Goal: Task Accomplishment & Management: Complete application form

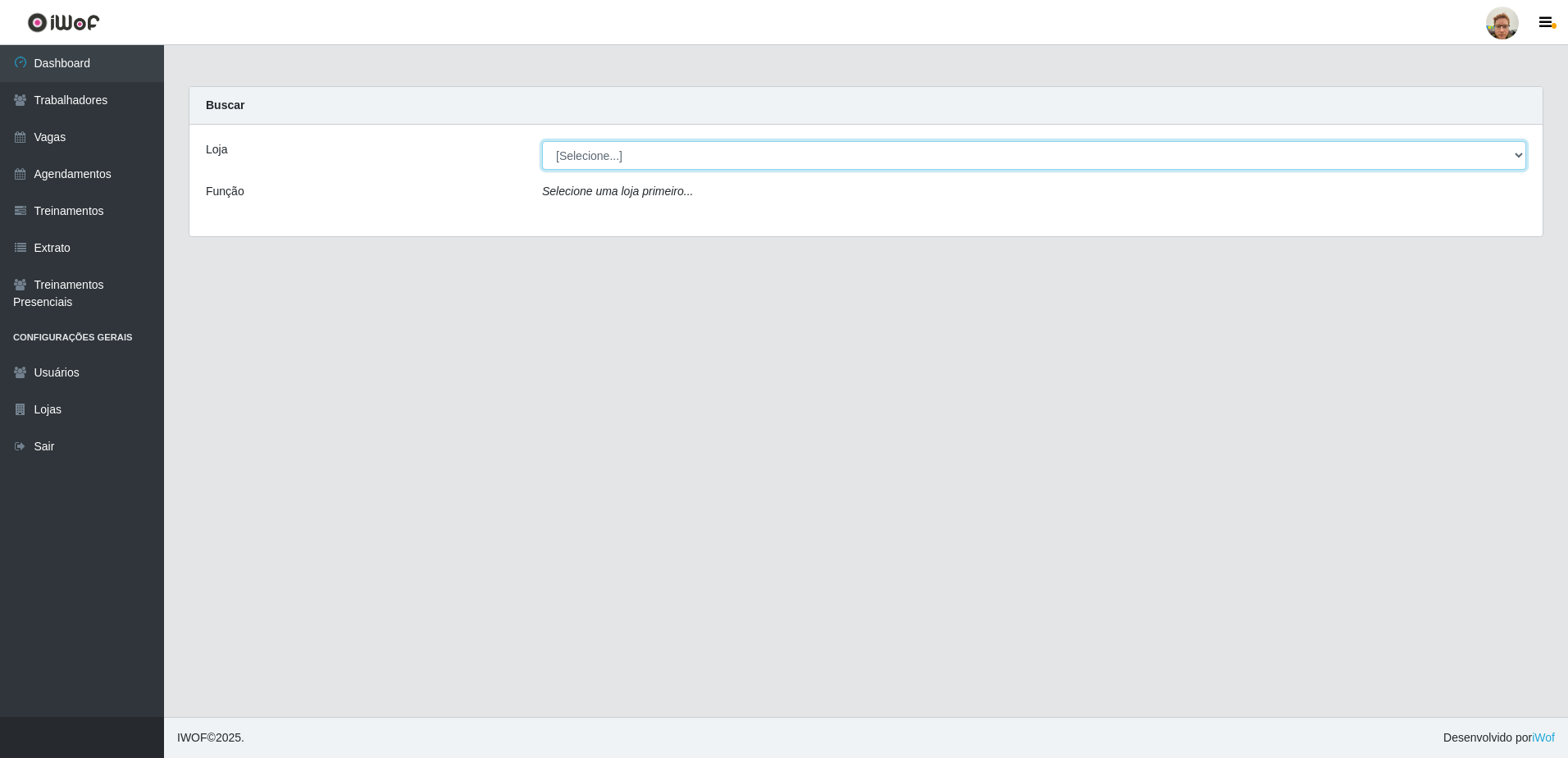
click at [580, 157] on select "[Selecione...] [GEOGRAPHIC_DATA][PERSON_NAME]" at bounding box center [1034, 155] width 984 height 29
select select "168"
click at [542, 141] on select "[Selecione...] [GEOGRAPHIC_DATA][PERSON_NAME]" at bounding box center [1034, 155] width 984 height 29
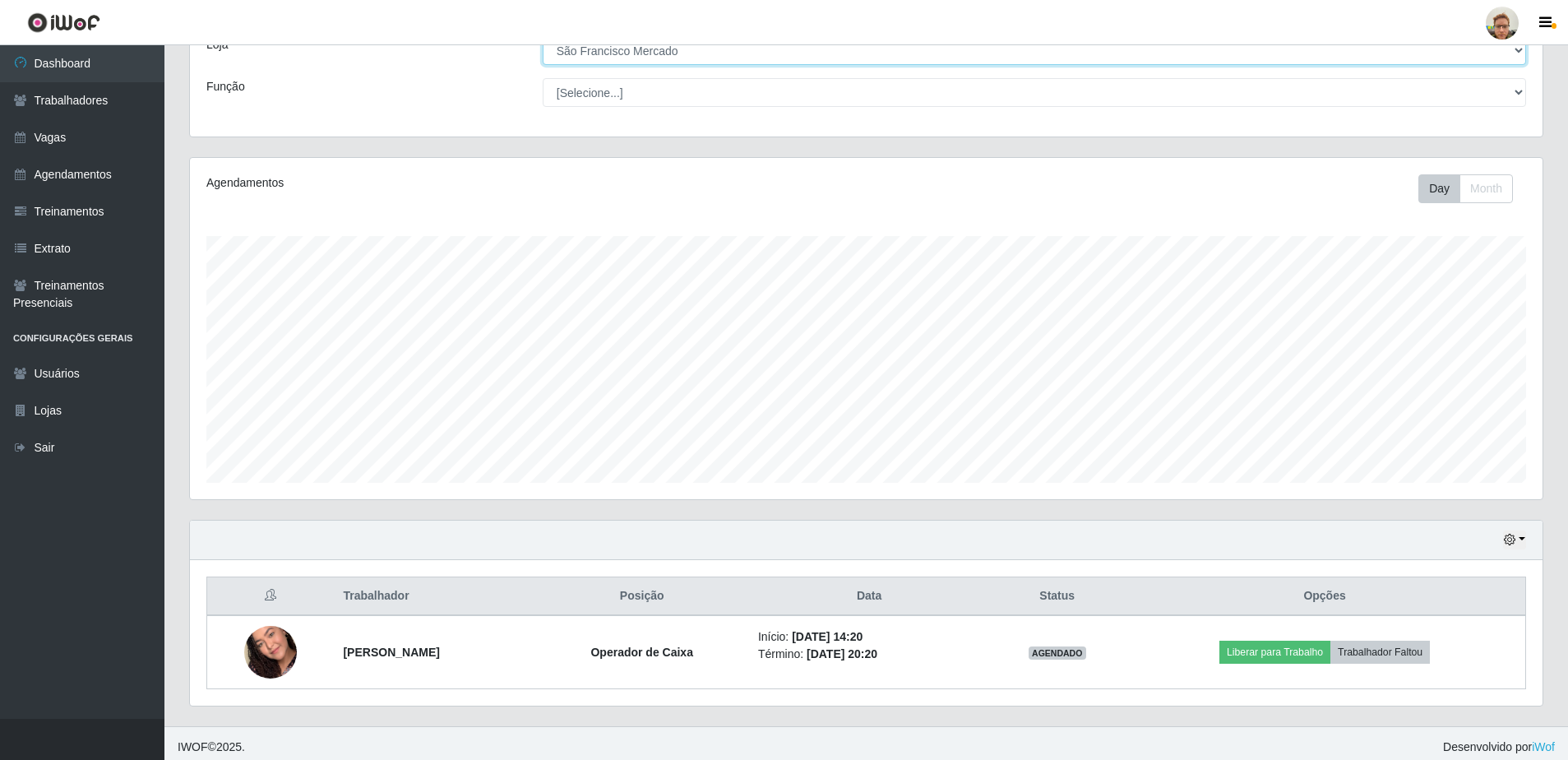
scroll to position [112, 0]
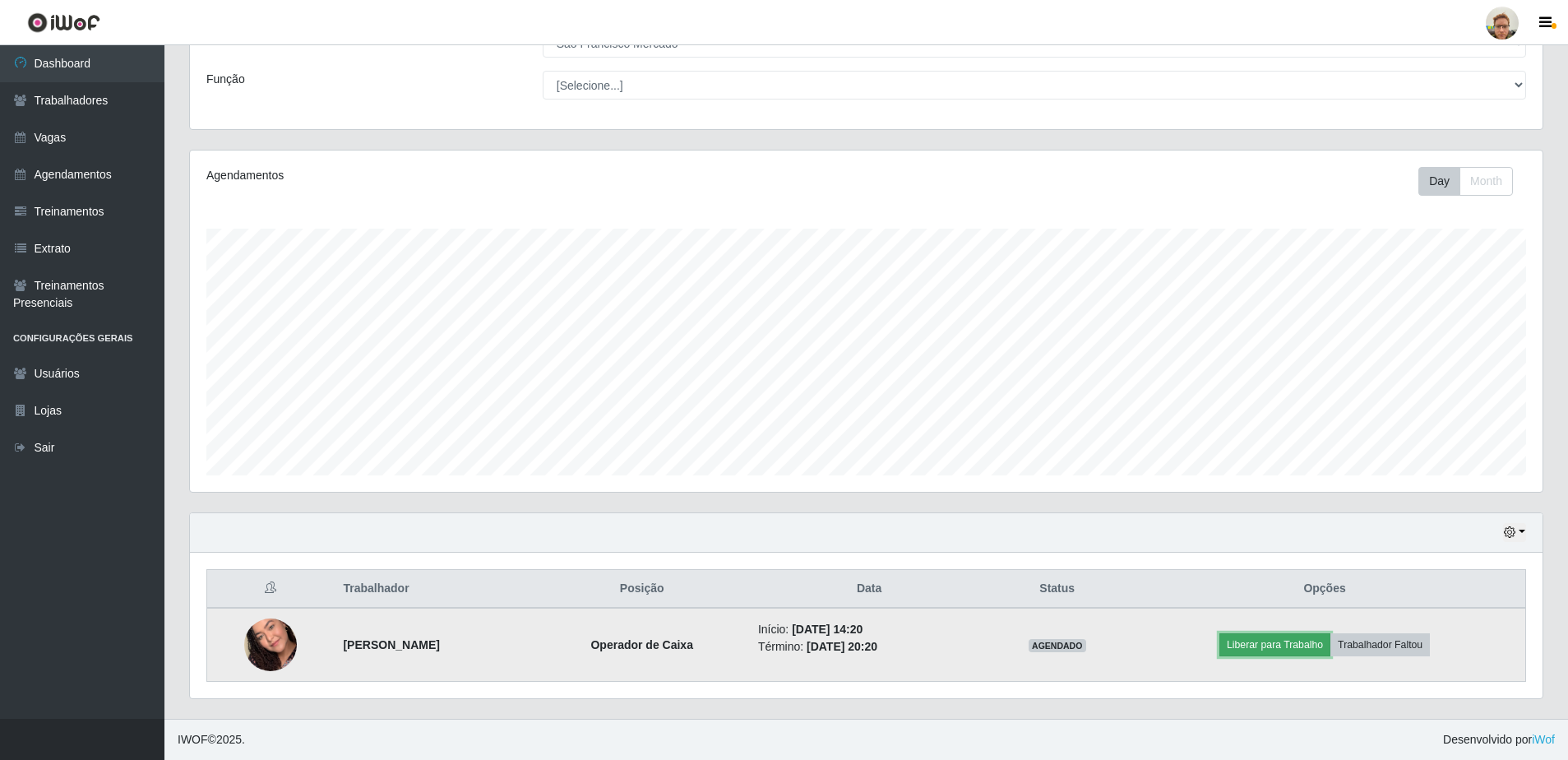
click at [1290, 636] on button "Liberar para Trabalho" at bounding box center [1275, 644] width 111 height 23
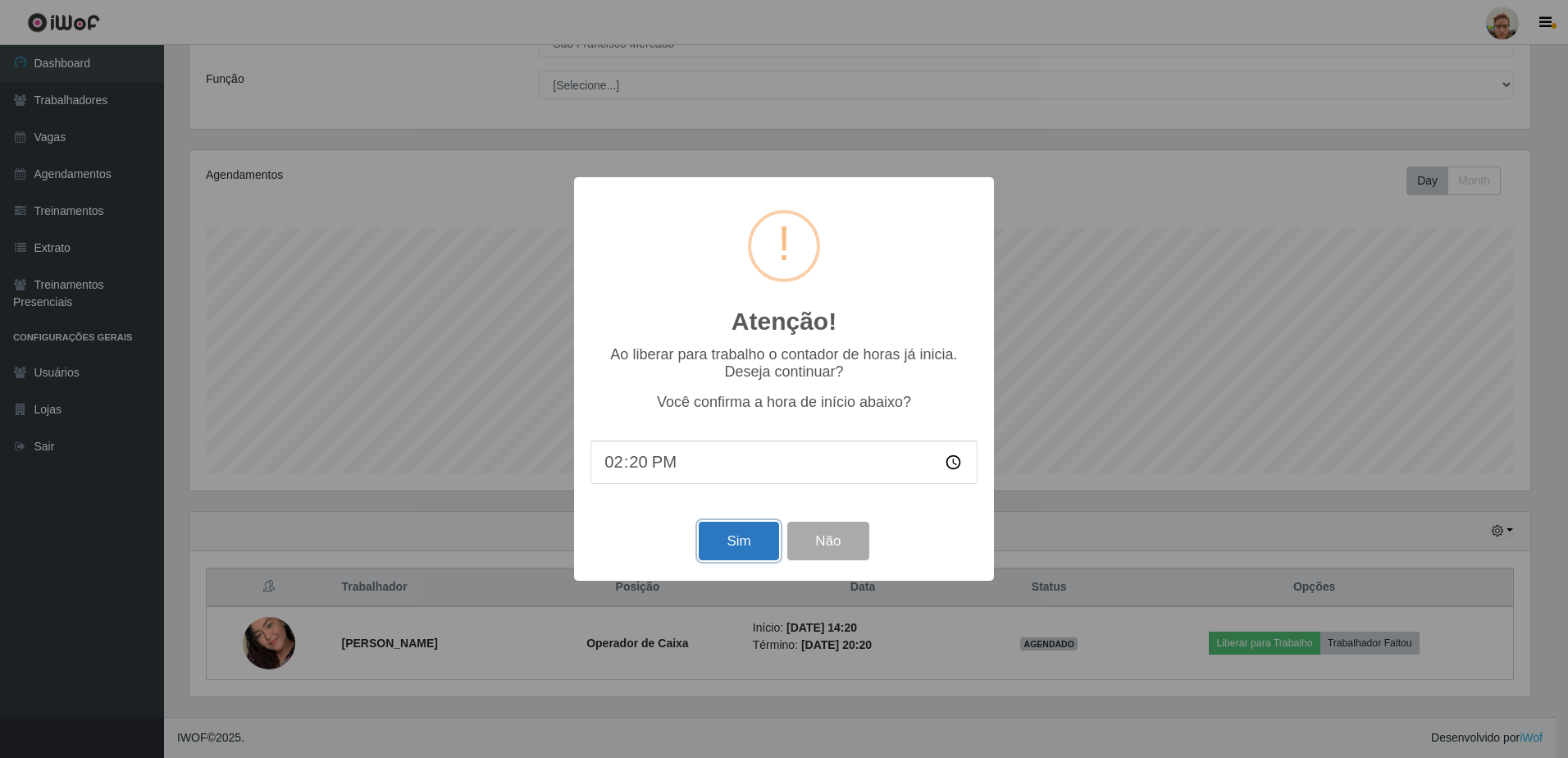
click at [744, 540] on button "Sim" at bounding box center [738, 541] width 79 height 39
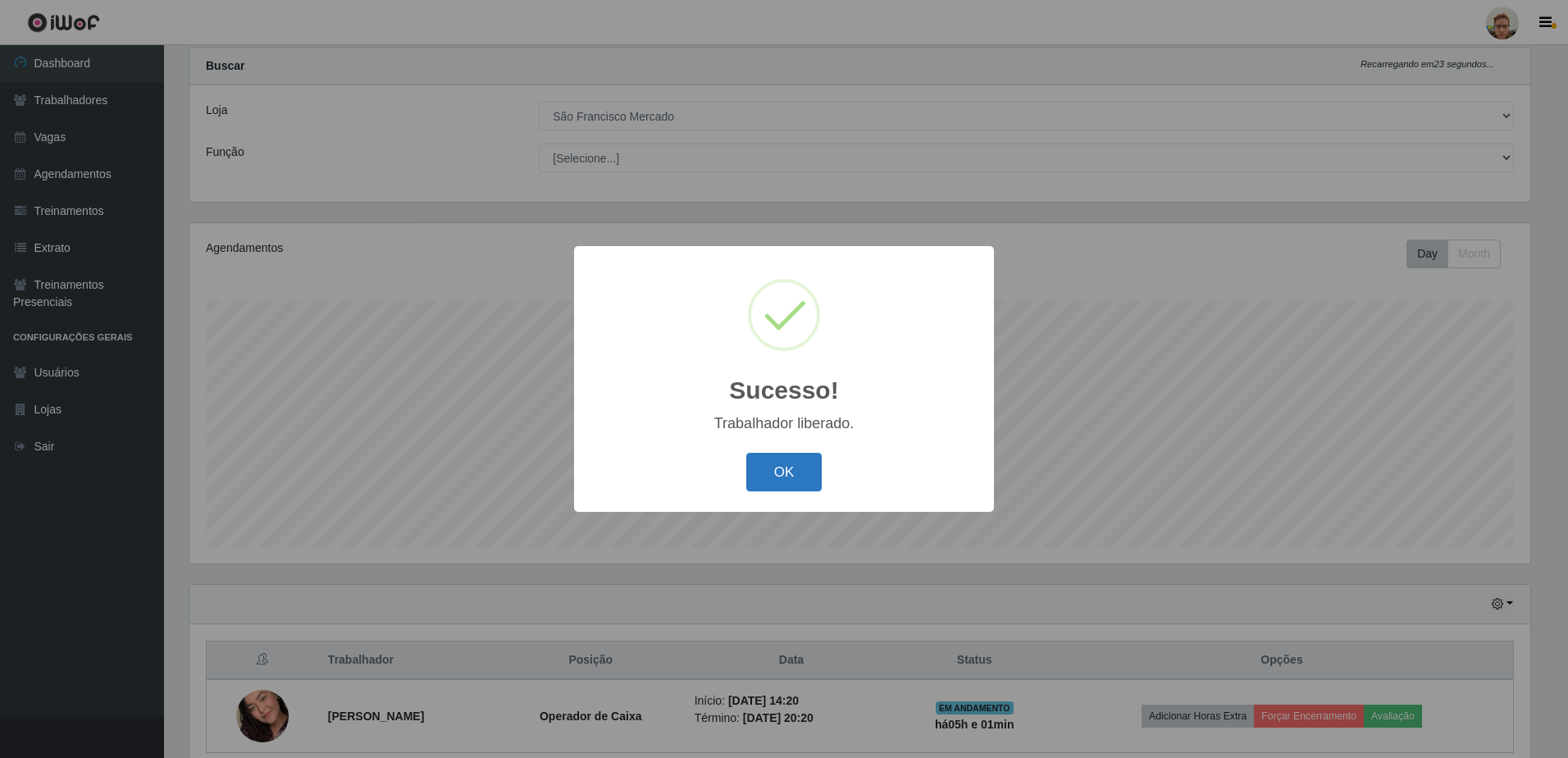
click at [769, 472] on button "OK" at bounding box center [784, 471] width 76 height 39
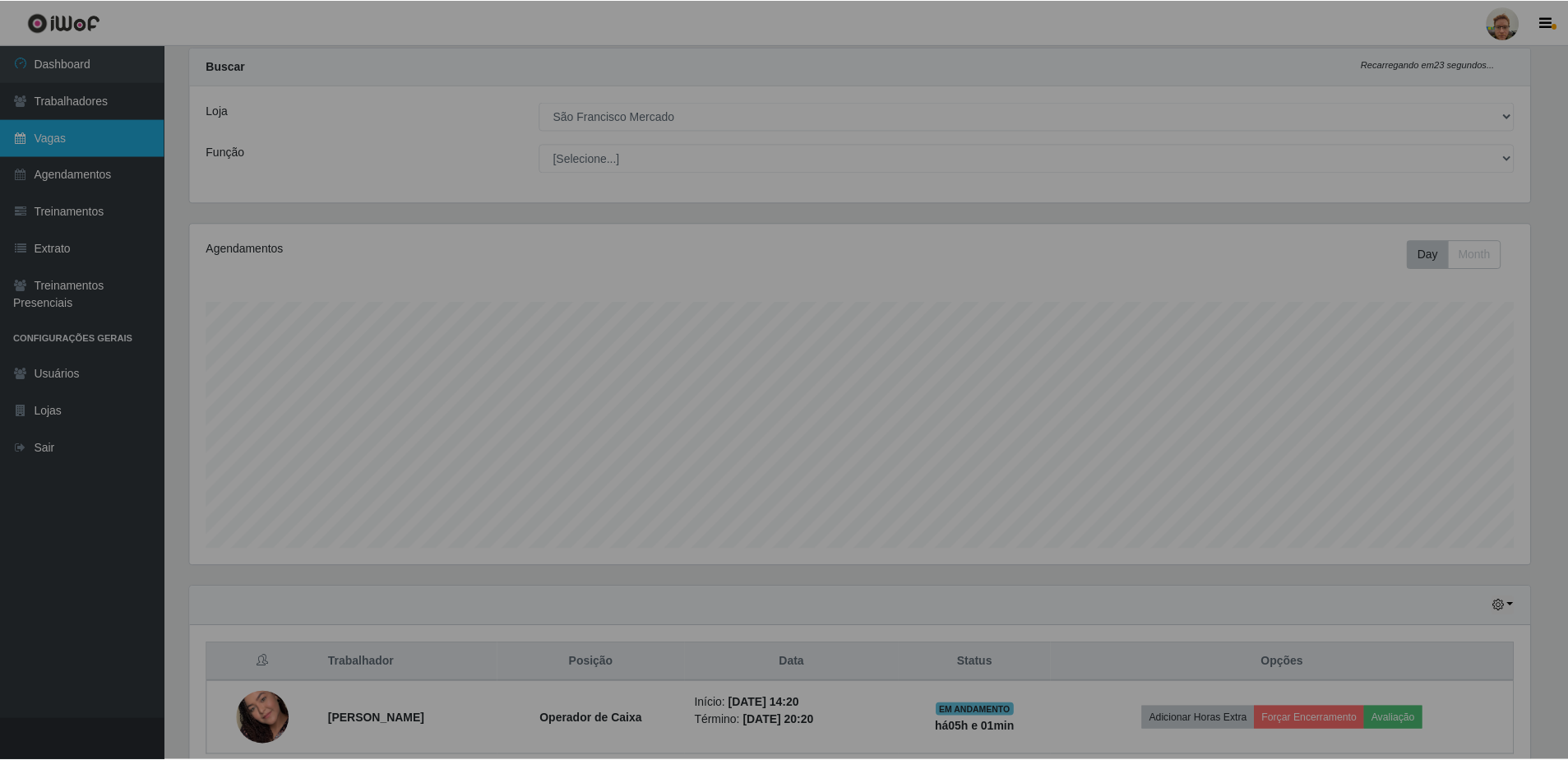
scroll to position [341, 1353]
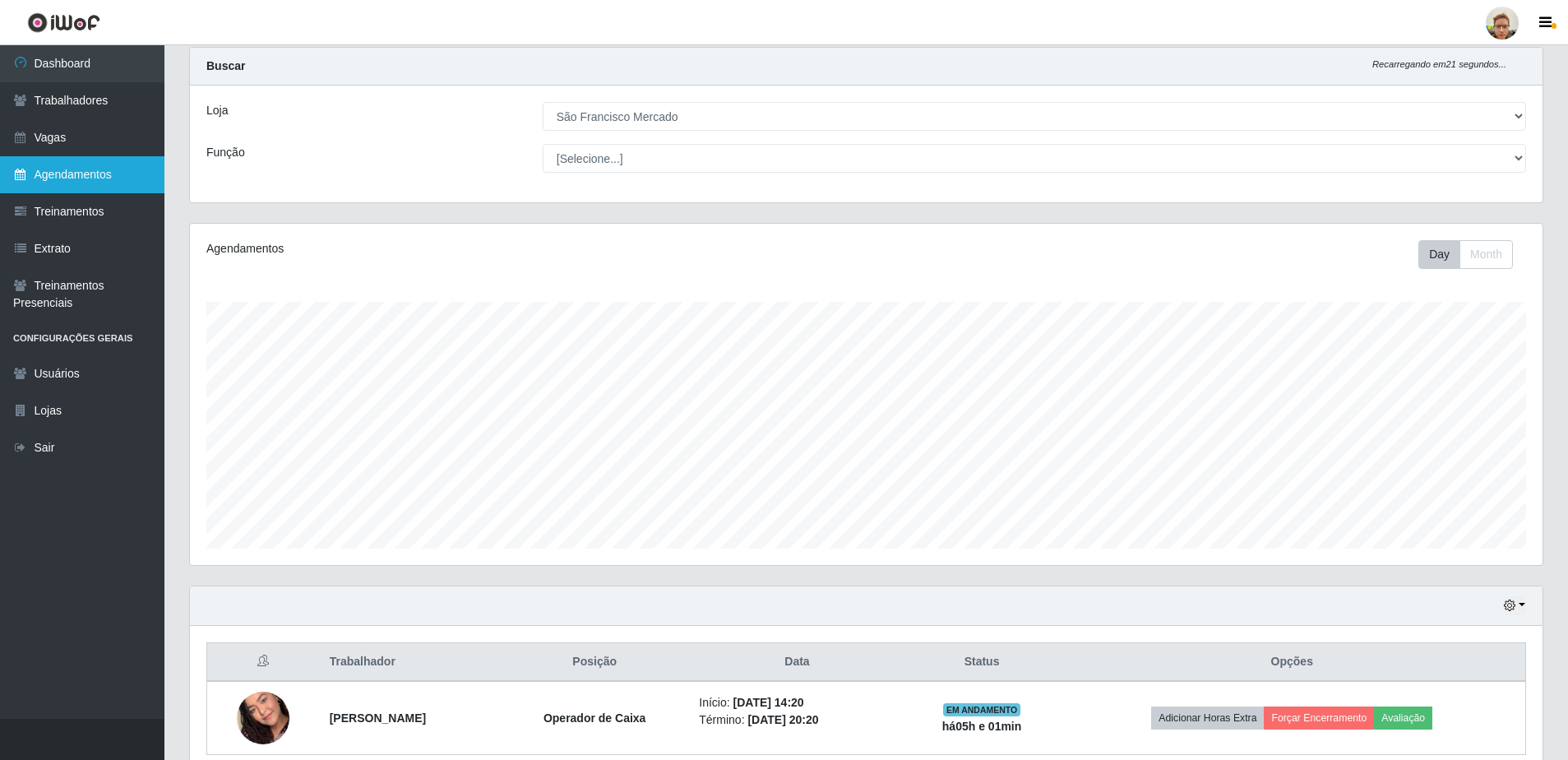
click at [68, 172] on link "Agendamentos" at bounding box center [82, 174] width 164 height 37
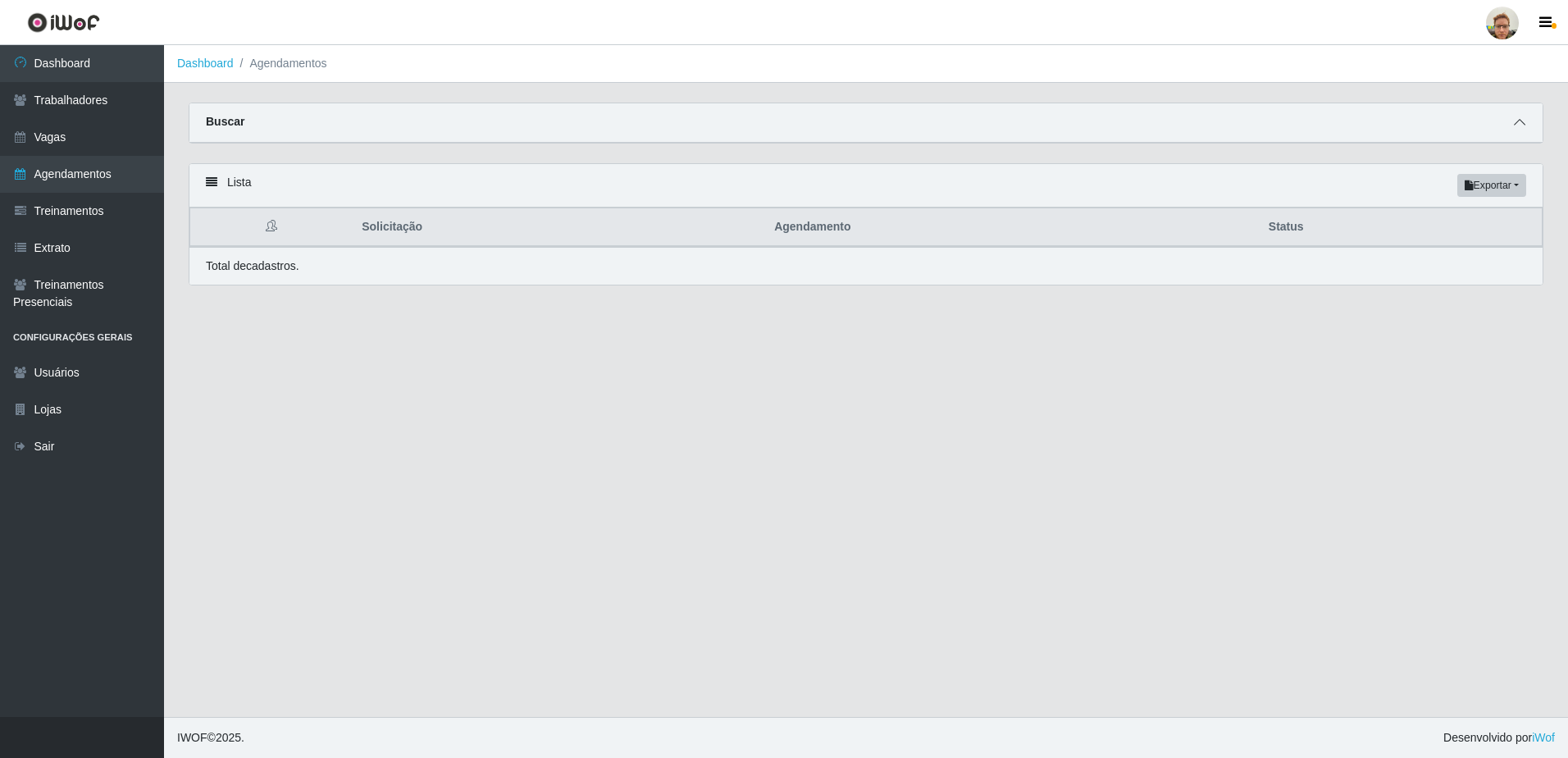
click at [1528, 117] on span at bounding box center [1520, 122] width 20 height 19
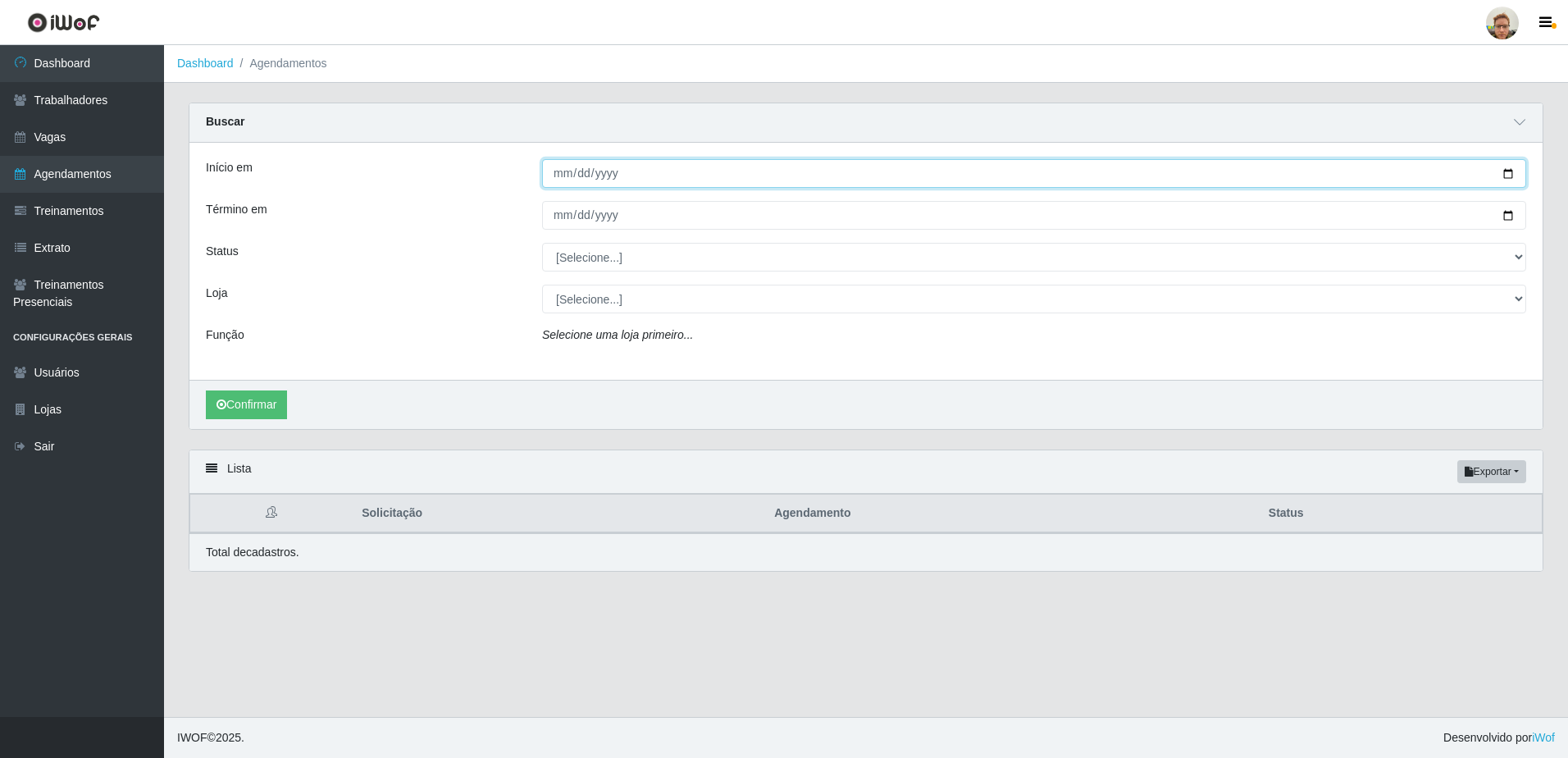
click at [1510, 176] on input "Início em" at bounding box center [1034, 173] width 984 height 29
type input "[DATE]"
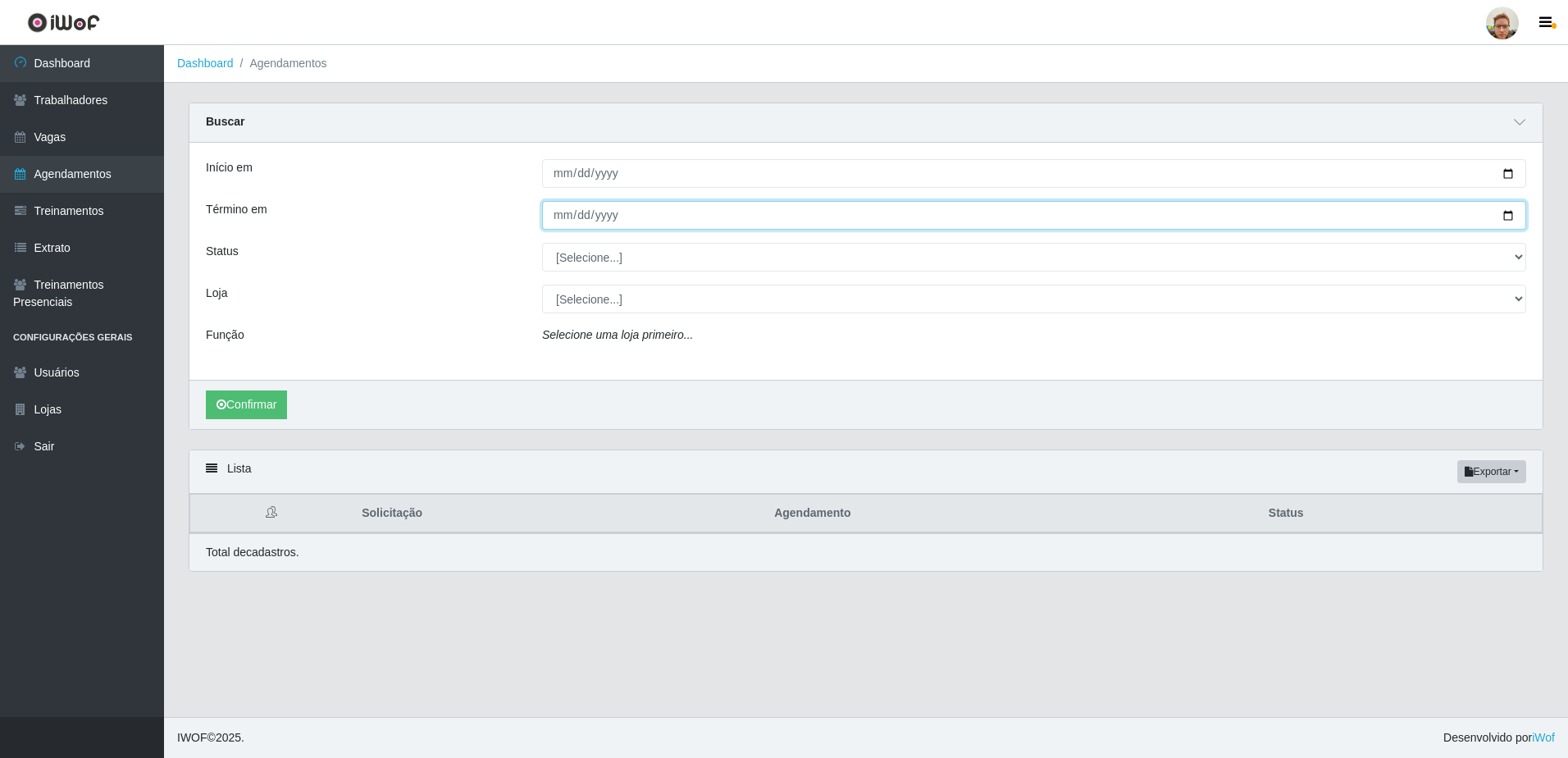
click at [1511, 219] on input "Término em" at bounding box center [1034, 214] width 984 height 29
type input "[DATE]"
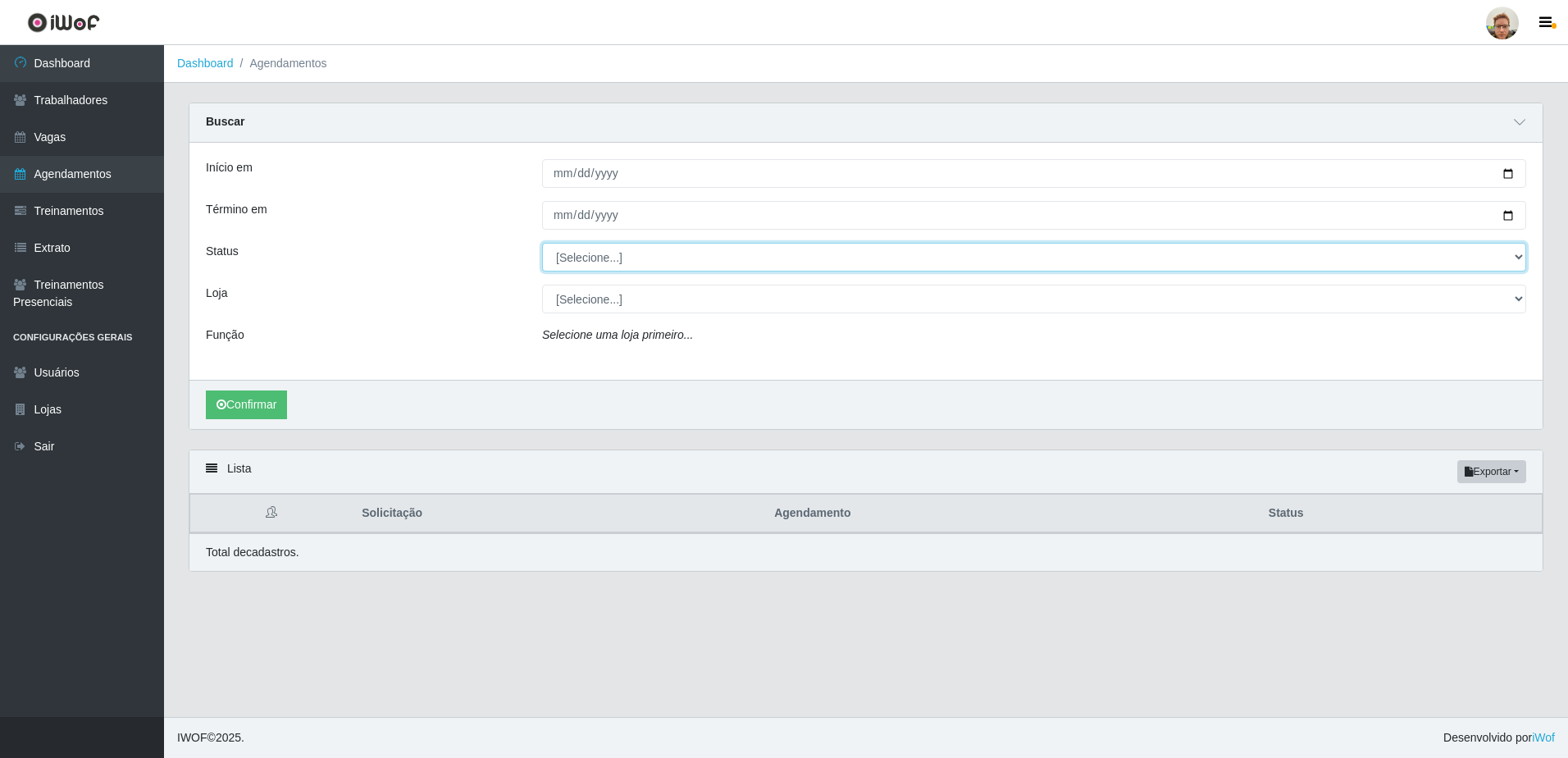
click at [643, 271] on select "[Selecione...] AGENDADO AGUARDANDO LIBERAR EM ANDAMENTO EM REVISÃO FINALIZADO C…" at bounding box center [1034, 257] width 984 height 29
select select "AGENDADO"
click at [542, 243] on select "[Selecione...] AGENDADO AGUARDANDO LIBERAR EM ANDAMENTO EM REVISÃO FINALIZADO C…" at bounding box center [1034, 257] width 984 height 29
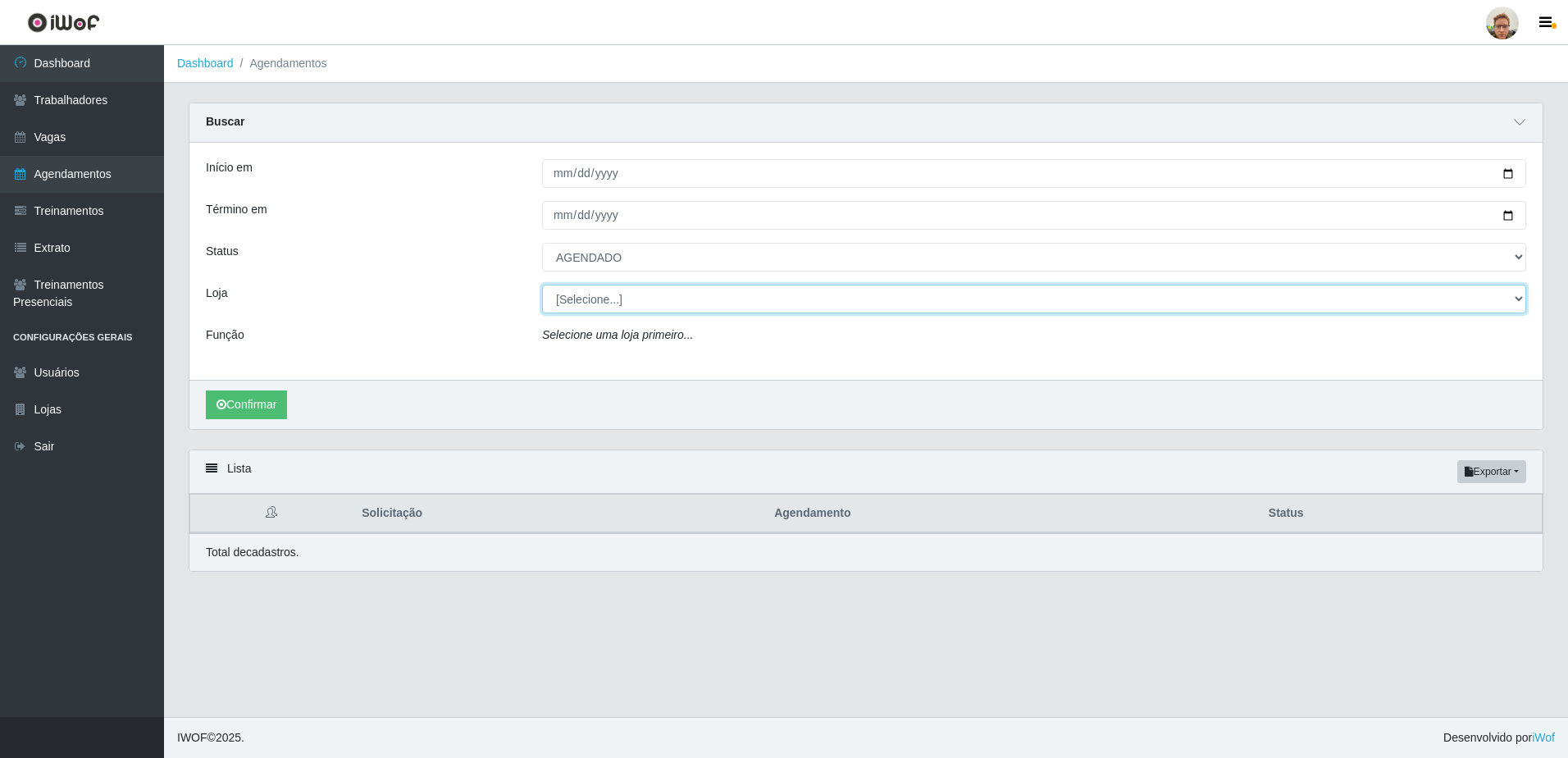
drag, startPoint x: 629, startPoint y: 298, endPoint x: 626, endPoint y: 308, distance: 10.4
click at [629, 298] on select "[Selecione...] [GEOGRAPHIC_DATA][PERSON_NAME]" at bounding box center [1034, 299] width 984 height 29
select select "168"
click at [542, 286] on select "[Selecione...] [GEOGRAPHIC_DATA][PERSON_NAME]" at bounding box center [1034, 299] width 984 height 29
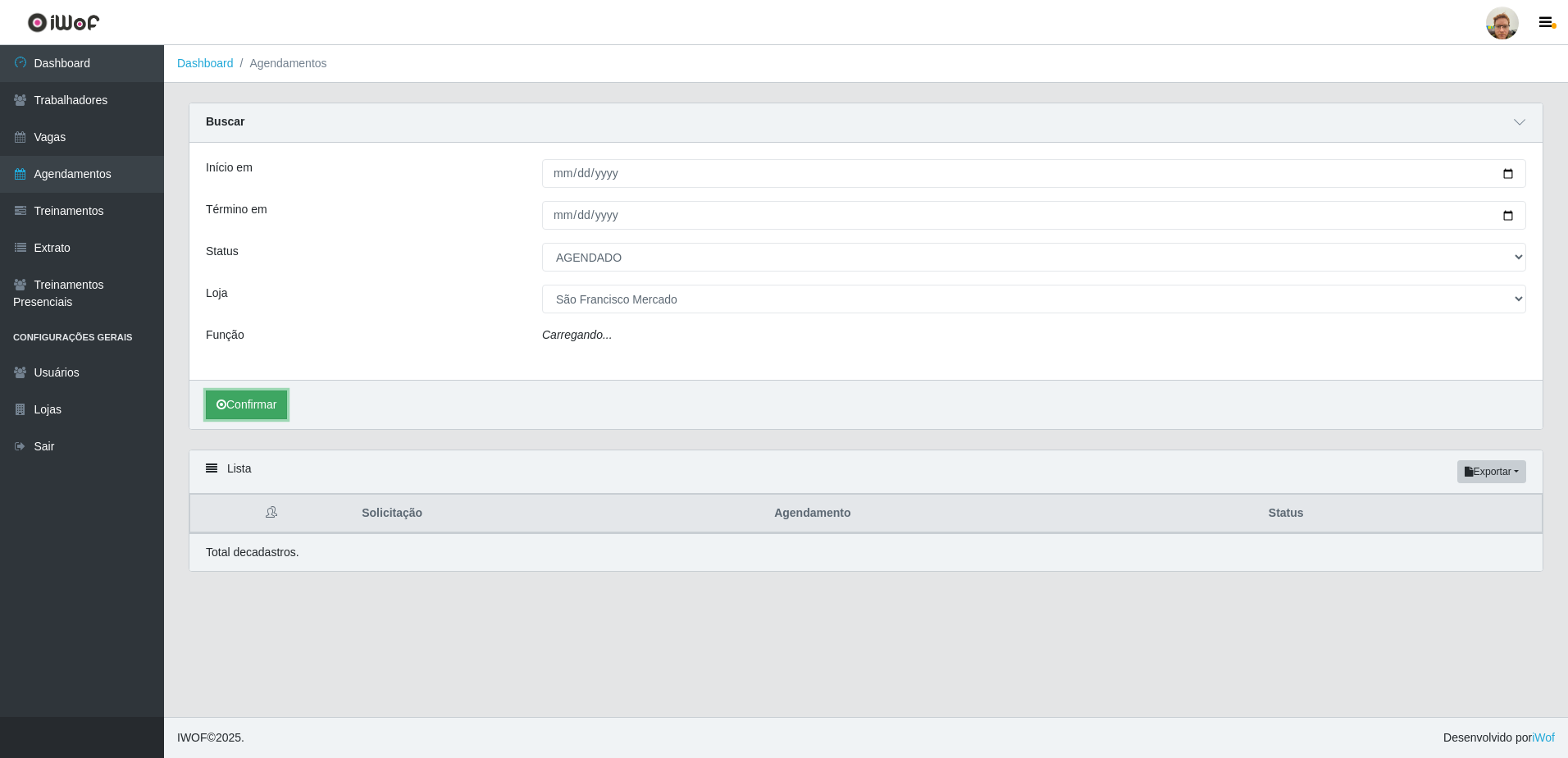
click at [272, 404] on button "Confirmar" at bounding box center [246, 404] width 81 height 29
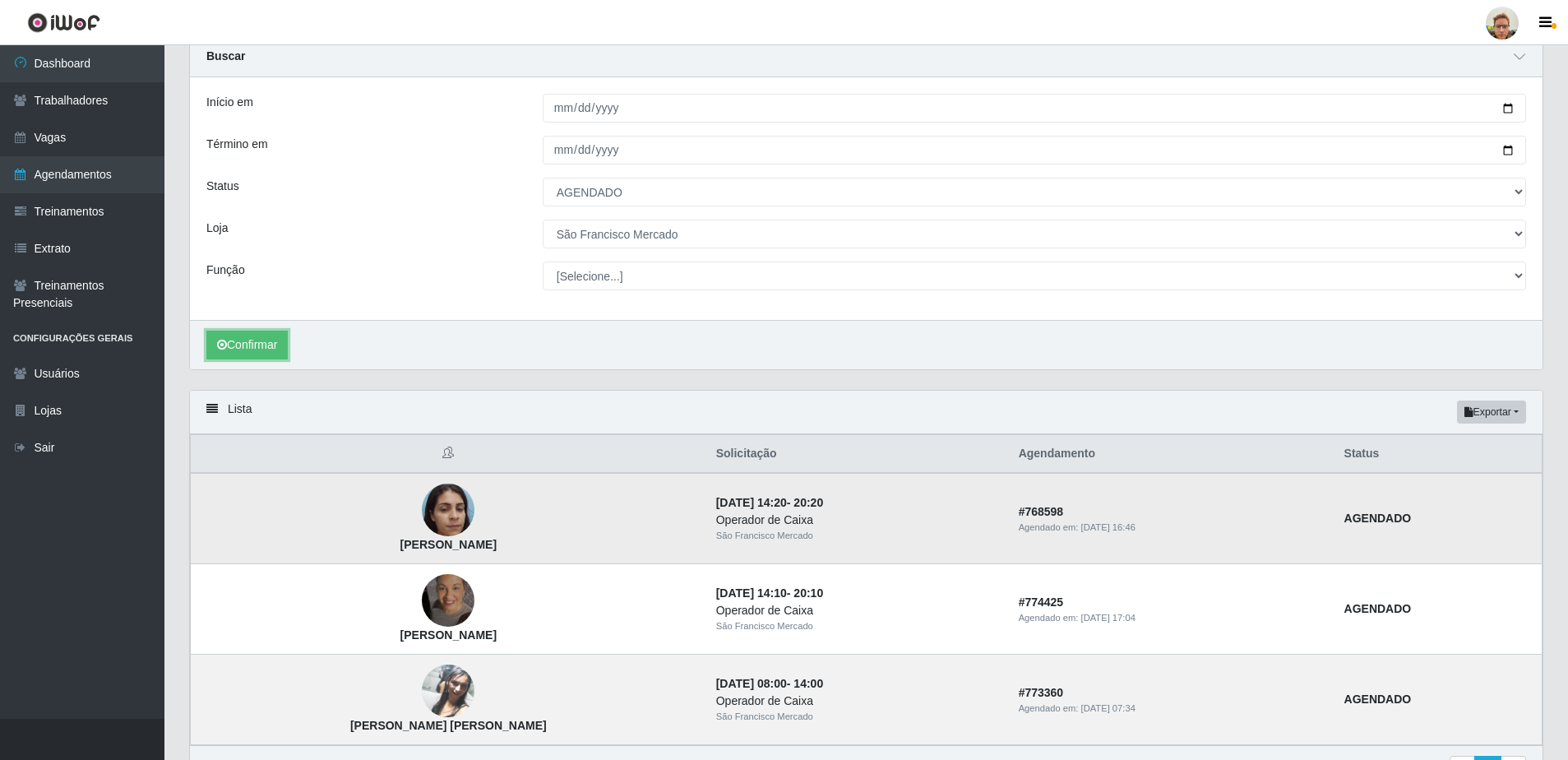
scroll to position [163, 0]
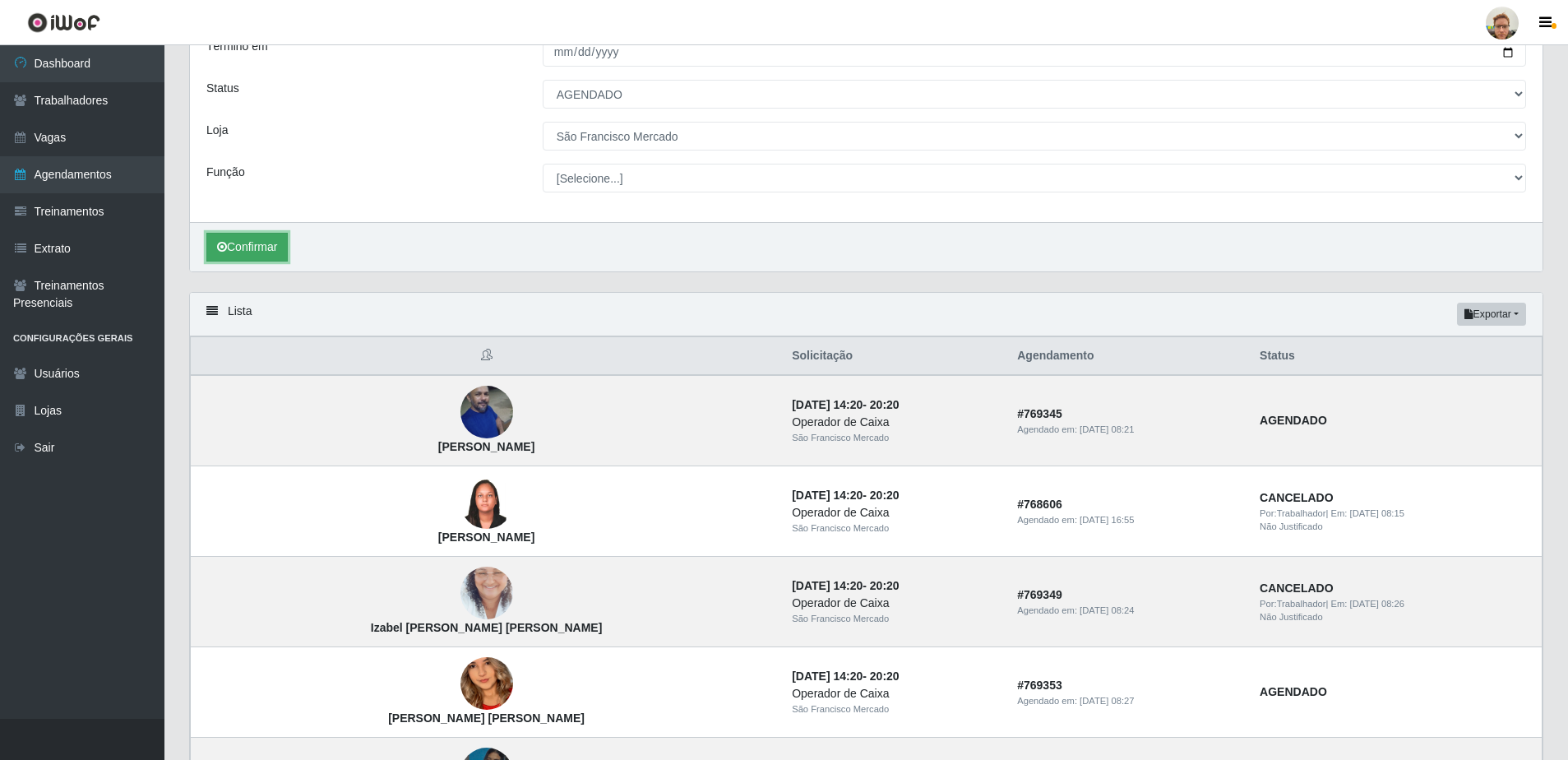
click at [259, 255] on button "Confirmar" at bounding box center [247, 247] width 82 height 29
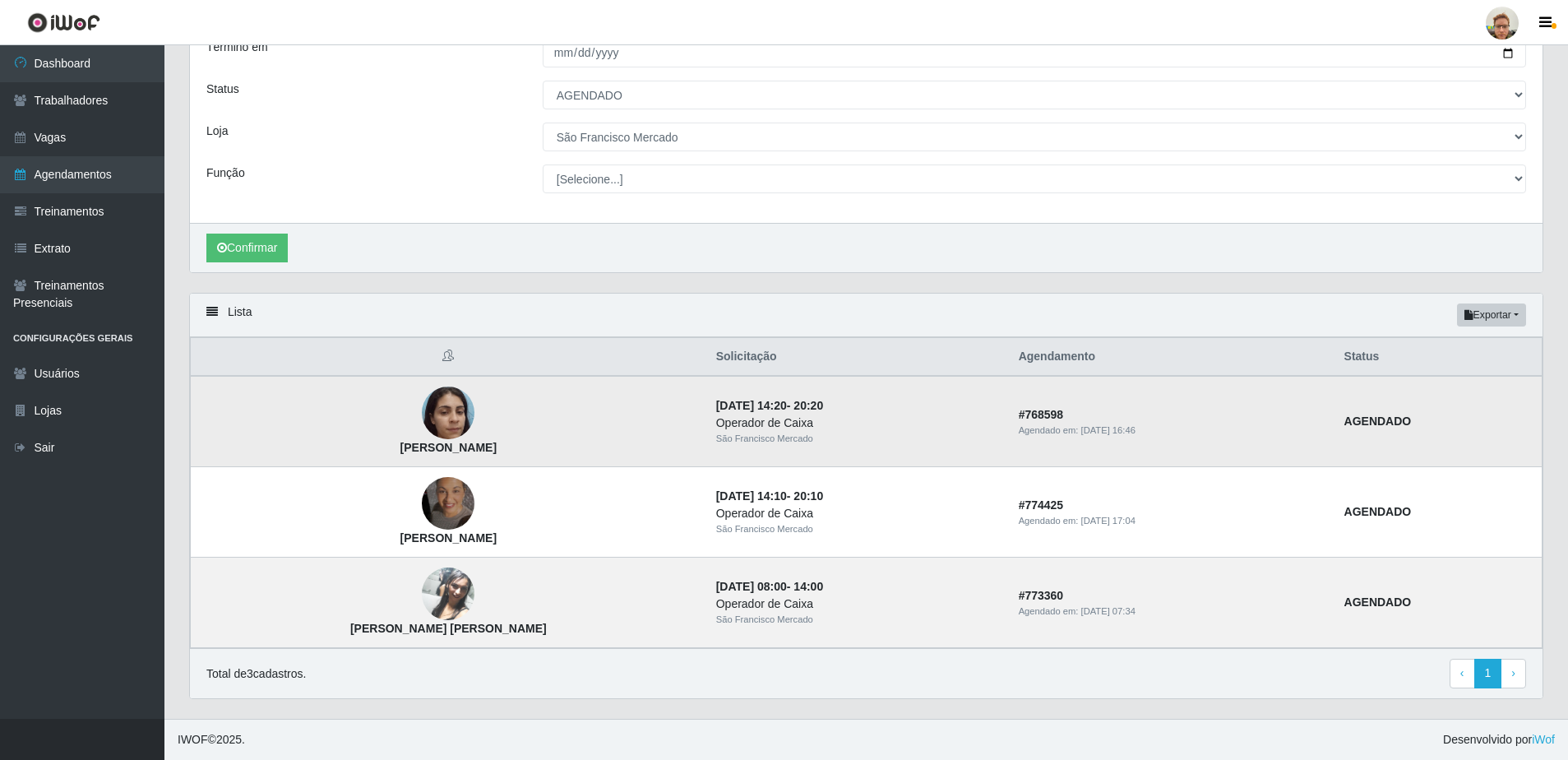
drag, startPoint x: 230, startPoint y: 454, endPoint x: 293, endPoint y: 446, distance: 63.5
click at [230, 454] on td "[PERSON_NAME]" at bounding box center [449, 422] width 515 height 92
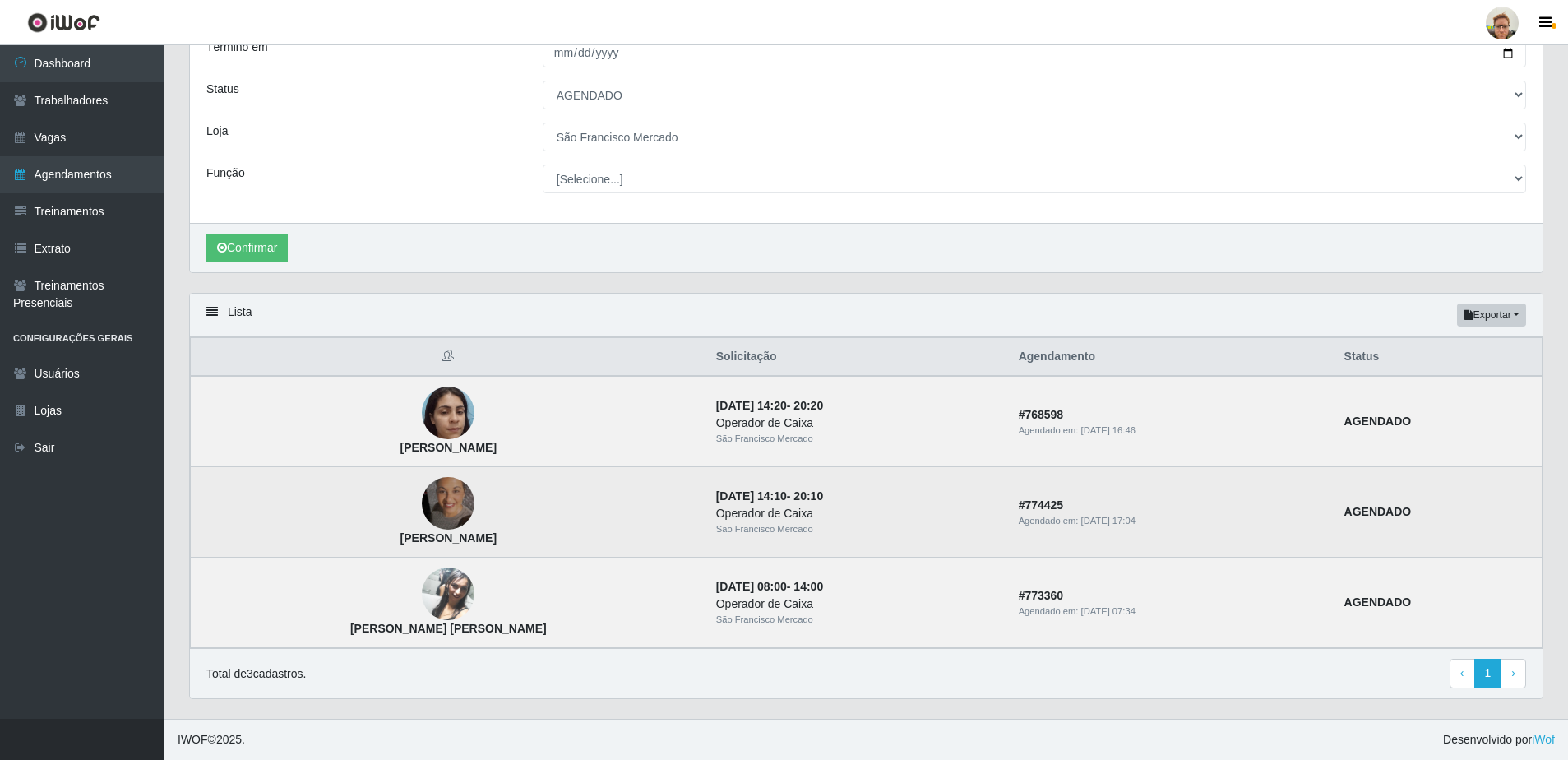
click at [422, 493] on img at bounding box center [448, 503] width 53 height 94
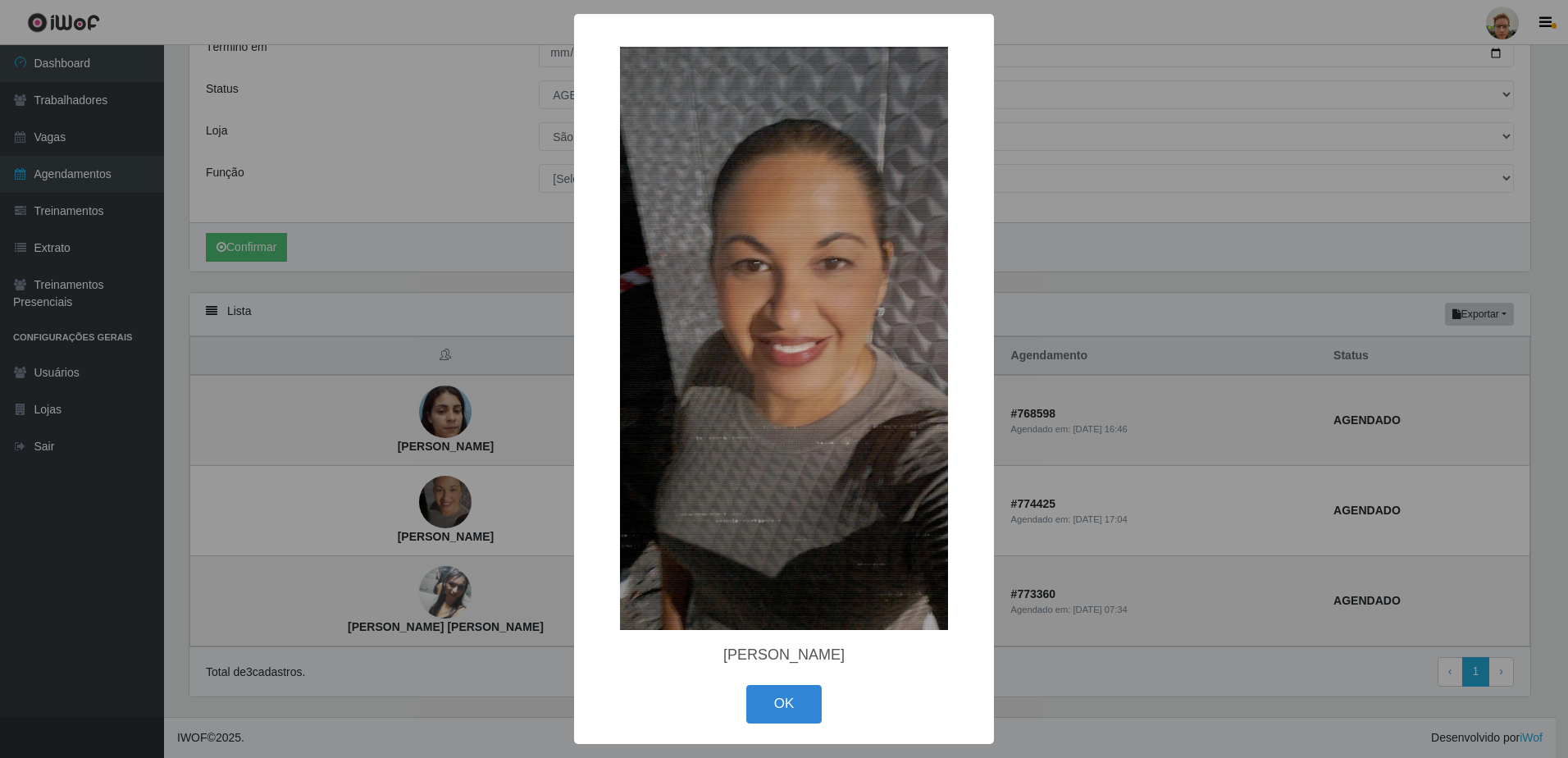
click at [1123, 297] on div "× [PERSON_NAME] OK Cancel" at bounding box center [784, 379] width 1568 height 758
